Goal: Book appointment/travel/reservation

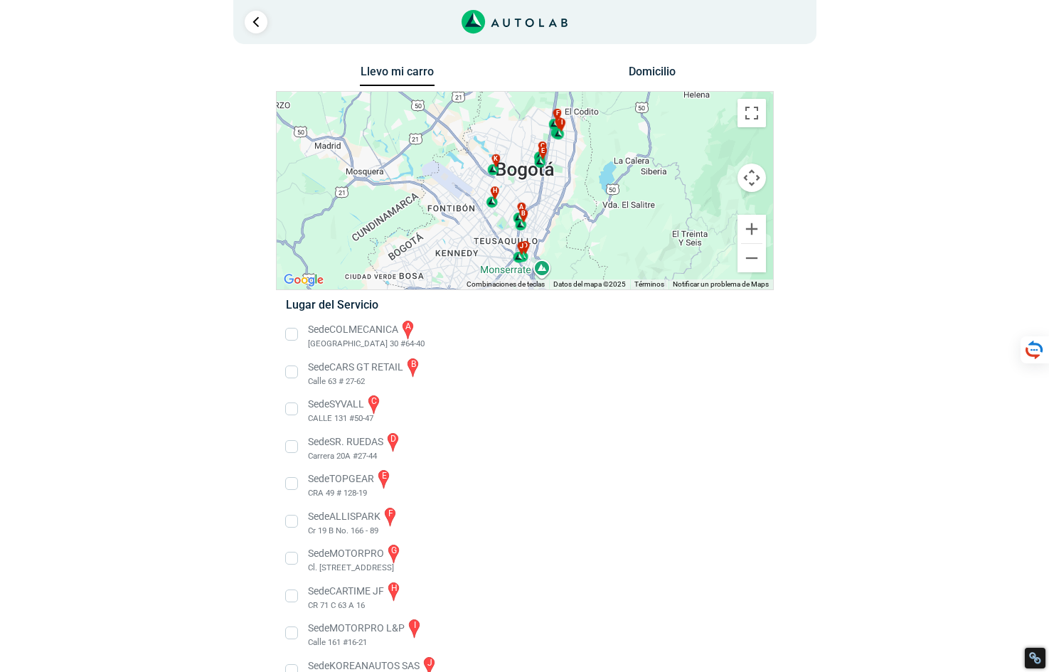
click at [295, 339] on li "Sede COLMECANICA a [GEOGRAPHIC_DATA] 30 #64-40" at bounding box center [524, 335] width 499 height 32
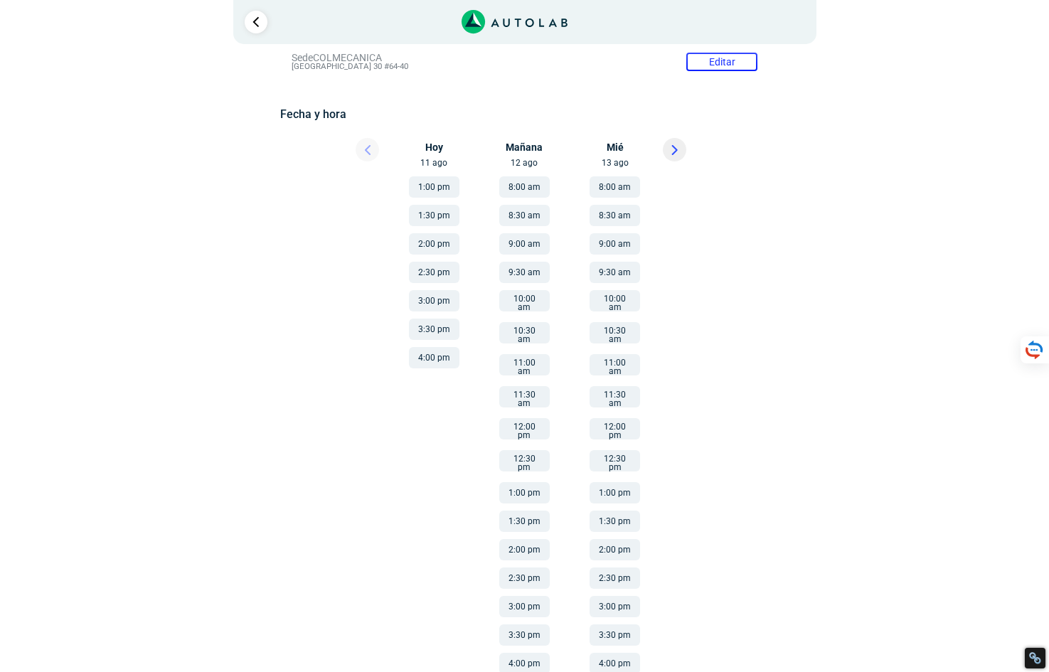
click at [530, 386] on button "11:30 am" at bounding box center [524, 396] width 50 height 21
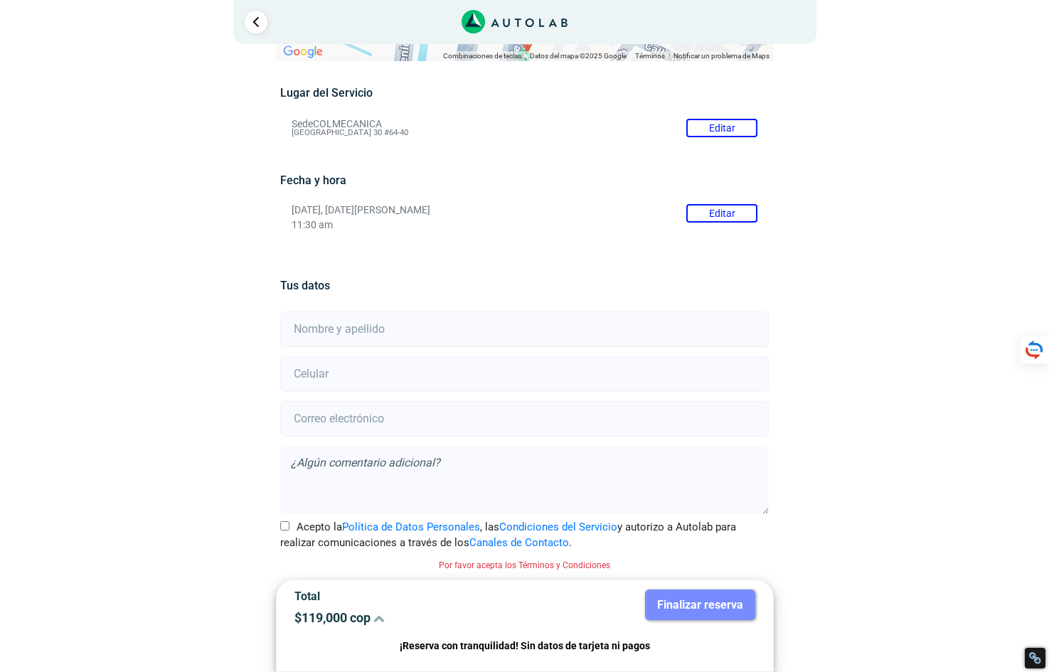
scroll to position [101, 0]
click at [383, 317] on input "text" at bounding box center [524, 330] width 489 height 36
click at [949, 403] on div "Llevo mi carro [GEOGRAPHIC_DATA] ← Mover a la izquierda → Mover a la derecha ↑ …" at bounding box center [524, 316] width 853 height 711
click at [538, 327] on input "text" at bounding box center [524, 330] width 489 height 36
type input "[PERSON_NAME]"
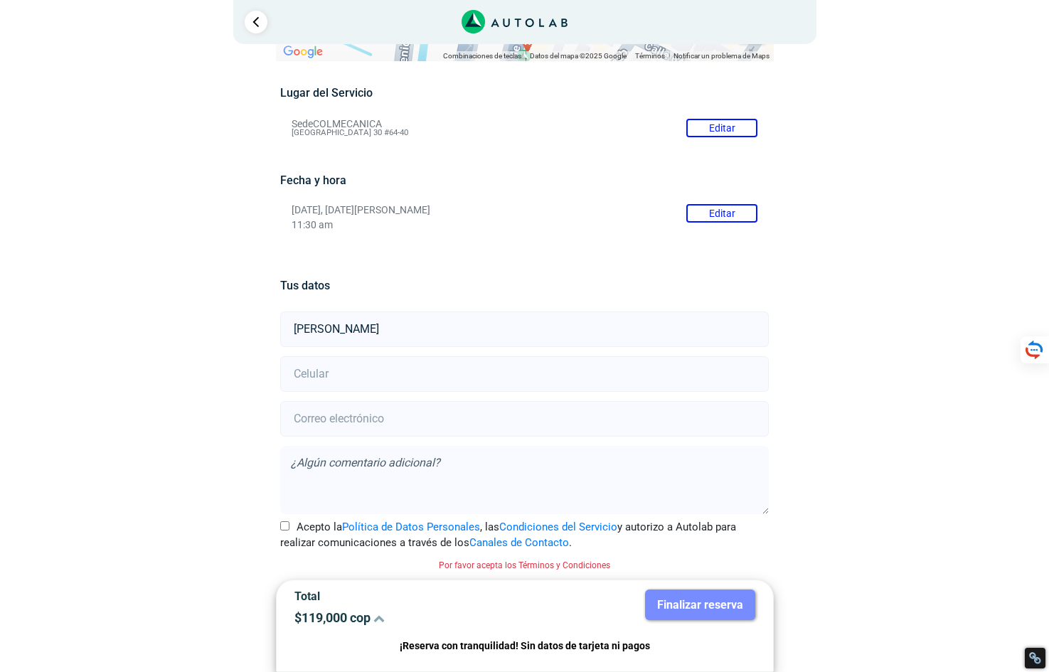
type input "3212542751"
type input "[PERSON_NAME][DOMAIN_NAME][EMAIL_ADDRESS][DOMAIN_NAME]"
click at [734, 417] on input "[PERSON_NAME][DOMAIN_NAME][EMAIL_ADDRESS][DOMAIN_NAME]" at bounding box center [524, 419] width 489 height 36
click at [861, 424] on div "Llevo mi carro [GEOGRAPHIC_DATA] ← Mover a la izquierda → Mover a la derecha ↑ …" at bounding box center [525, 316] width 690 height 711
